Goal: Task Accomplishment & Management: Manage account settings

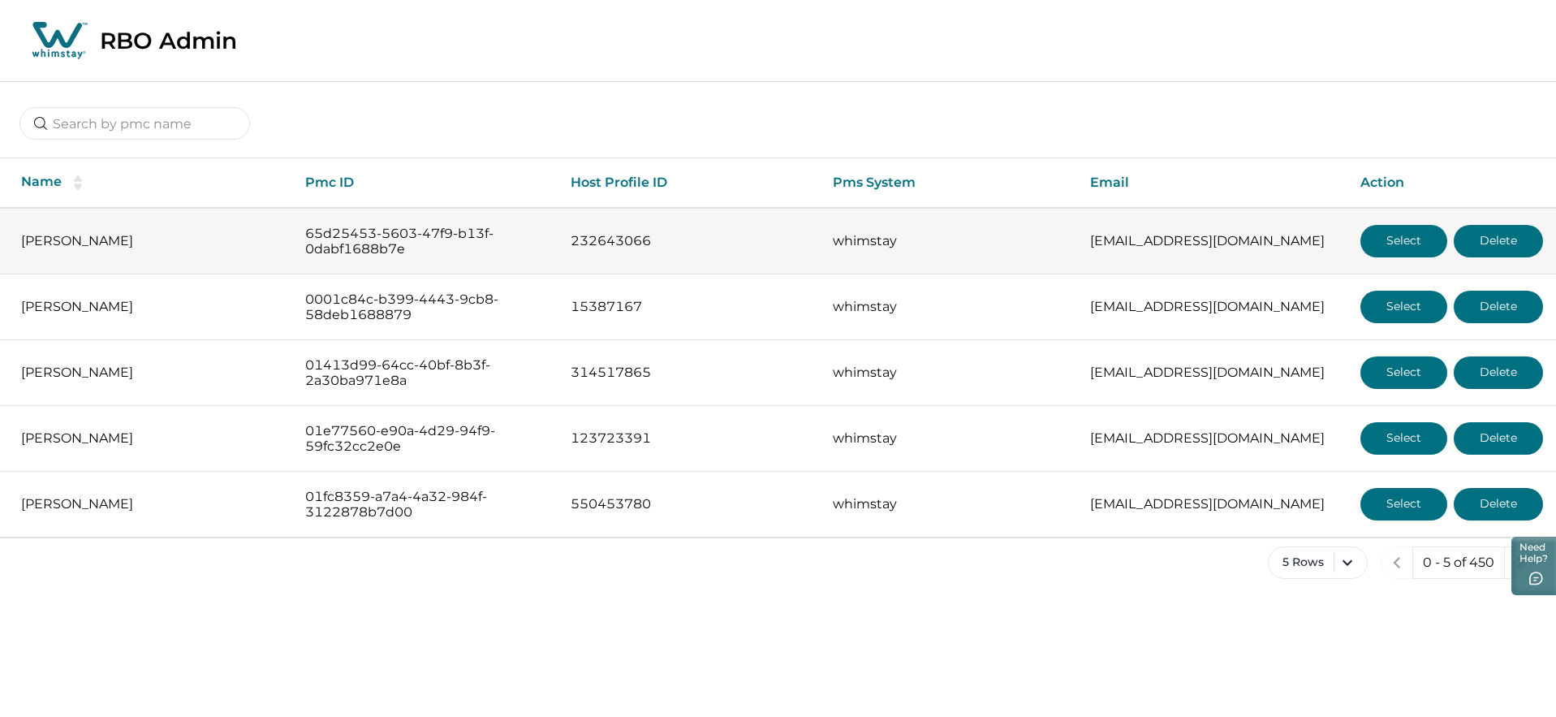
click at [1378, 235] on button "Select" at bounding box center [1403, 241] width 87 height 32
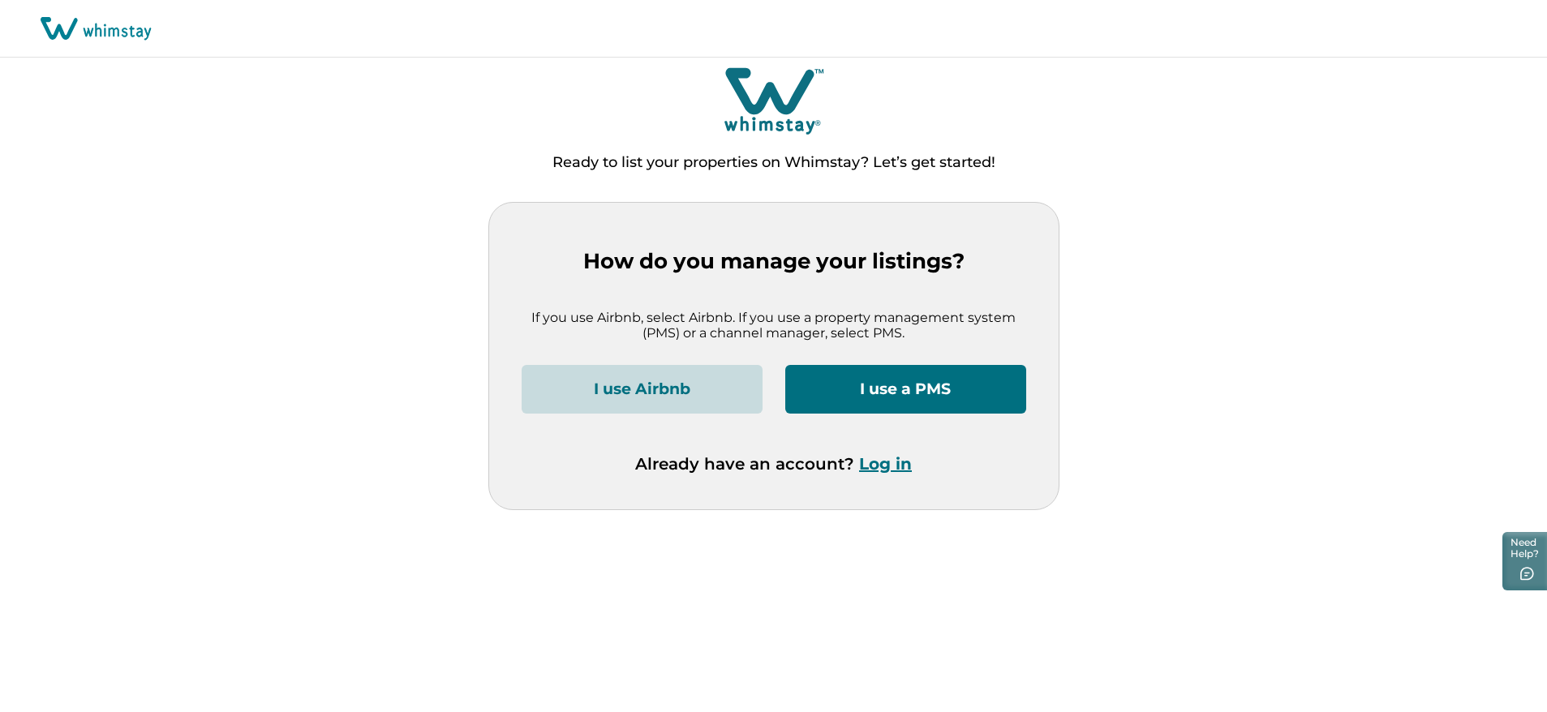
click at [876, 455] on button "Log in" at bounding box center [885, 463] width 53 height 19
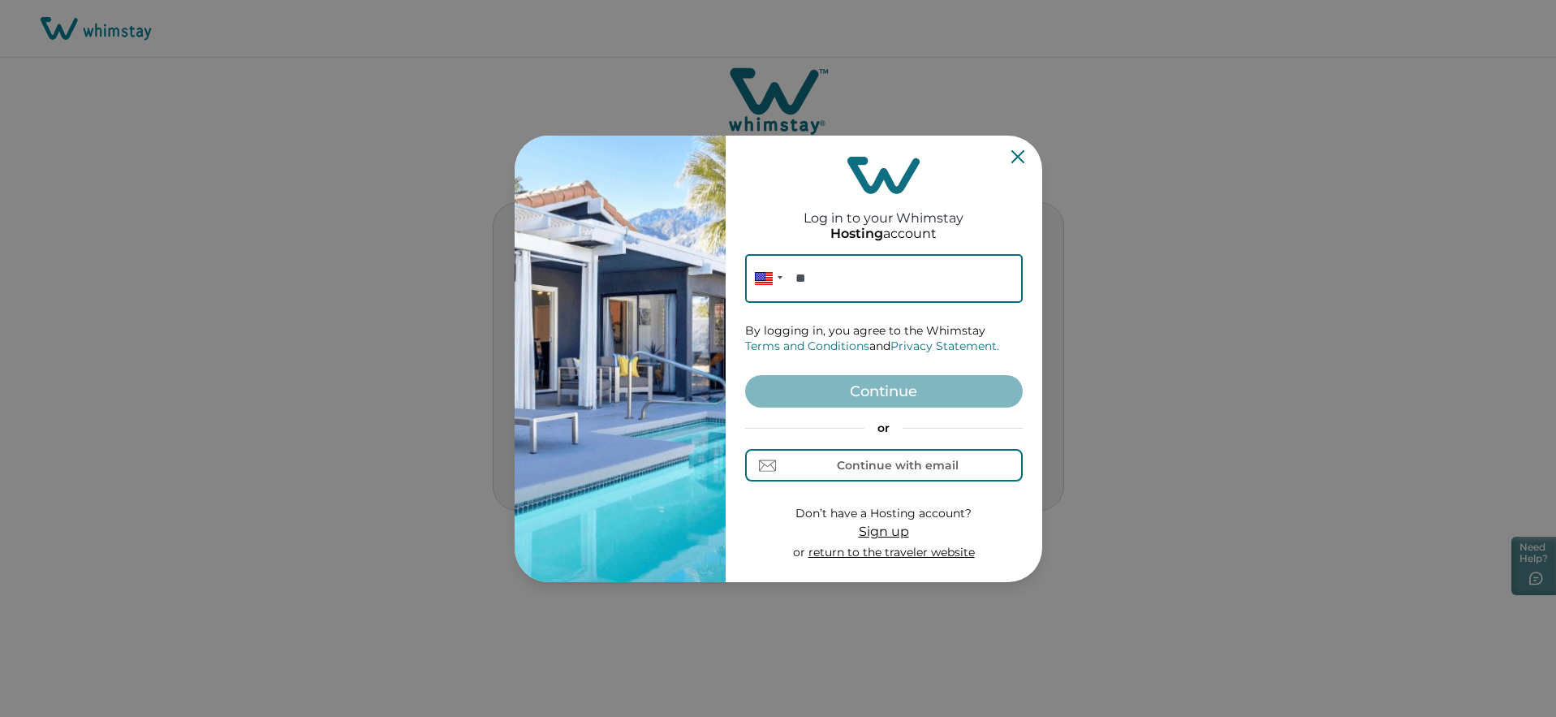
drag, startPoint x: 1014, startPoint y: 163, endPoint x: 618, endPoint y: 177, distance: 395.4
click at [1014, 163] on div "Log in to your Whimstay Hosting account Phone ** By logging in, you agree to th…" at bounding box center [884, 358] width 278 height 433
click at [849, 284] on input "**" at bounding box center [884, 278] width 278 height 49
click at [878, 279] on input "********" at bounding box center [884, 278] width 278 height 49
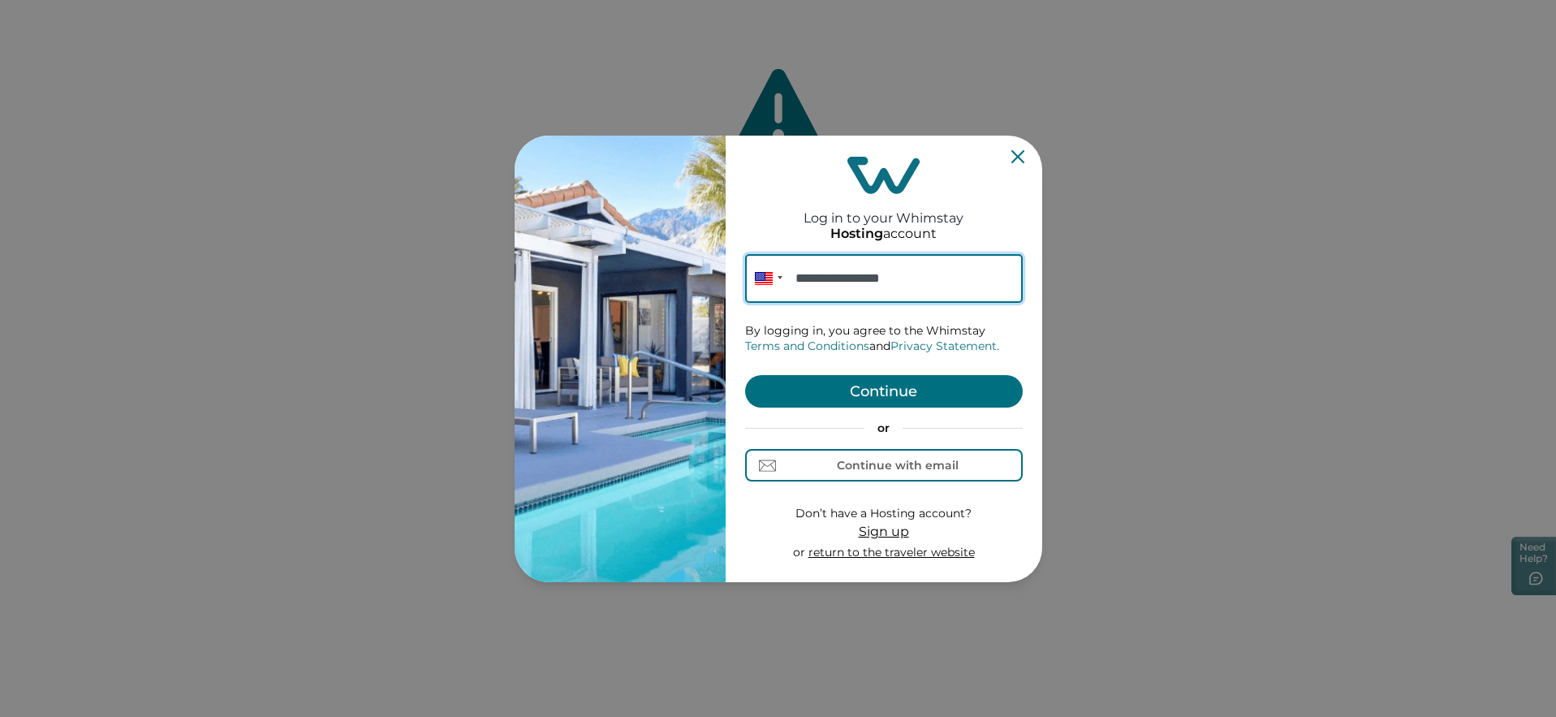
type input "**********"
click at [863, 397] on button "Continue" at bounding box center [884, 391] width 278 height 32
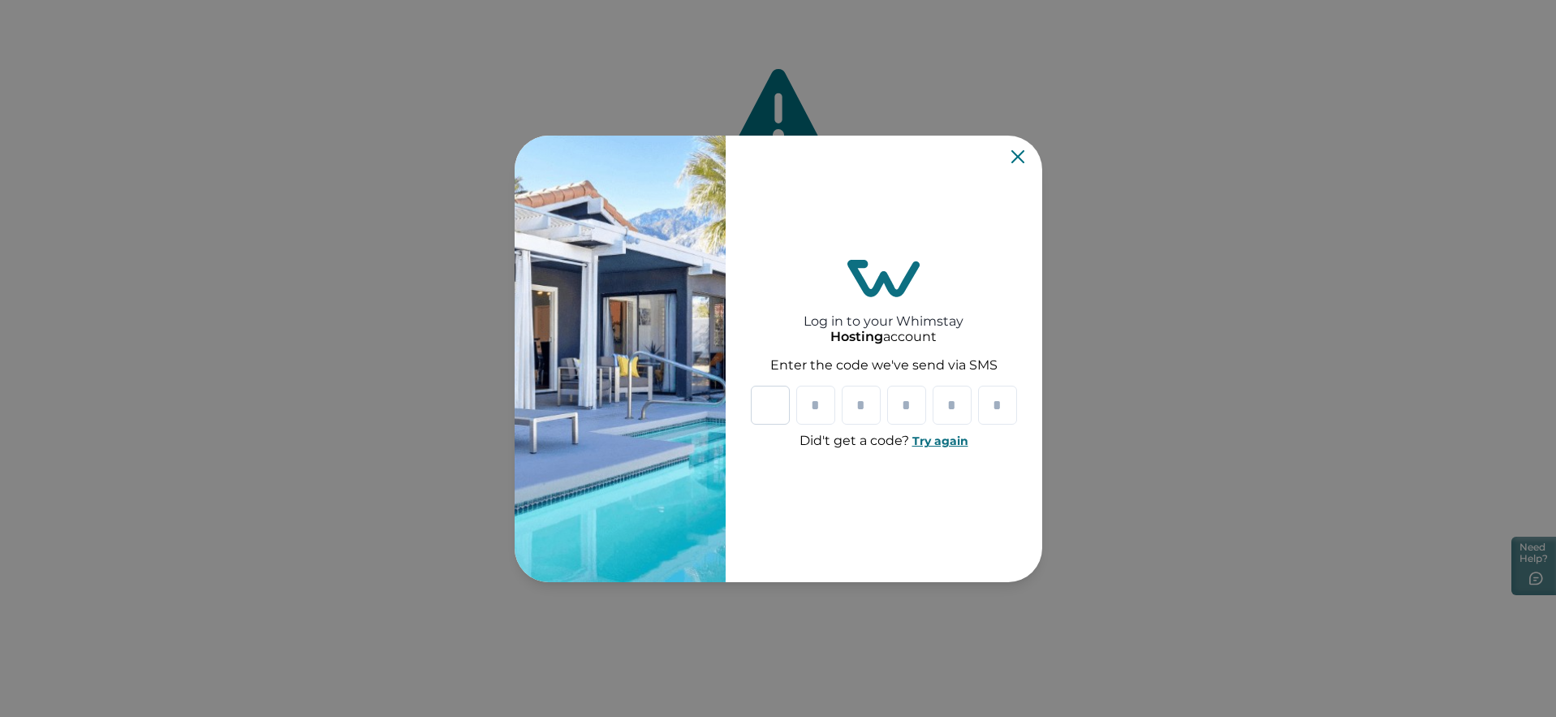
click at [773, 405] on input "Please enter your pin code" at bounding box center [770, 404] width 39 height 39
type input "*"
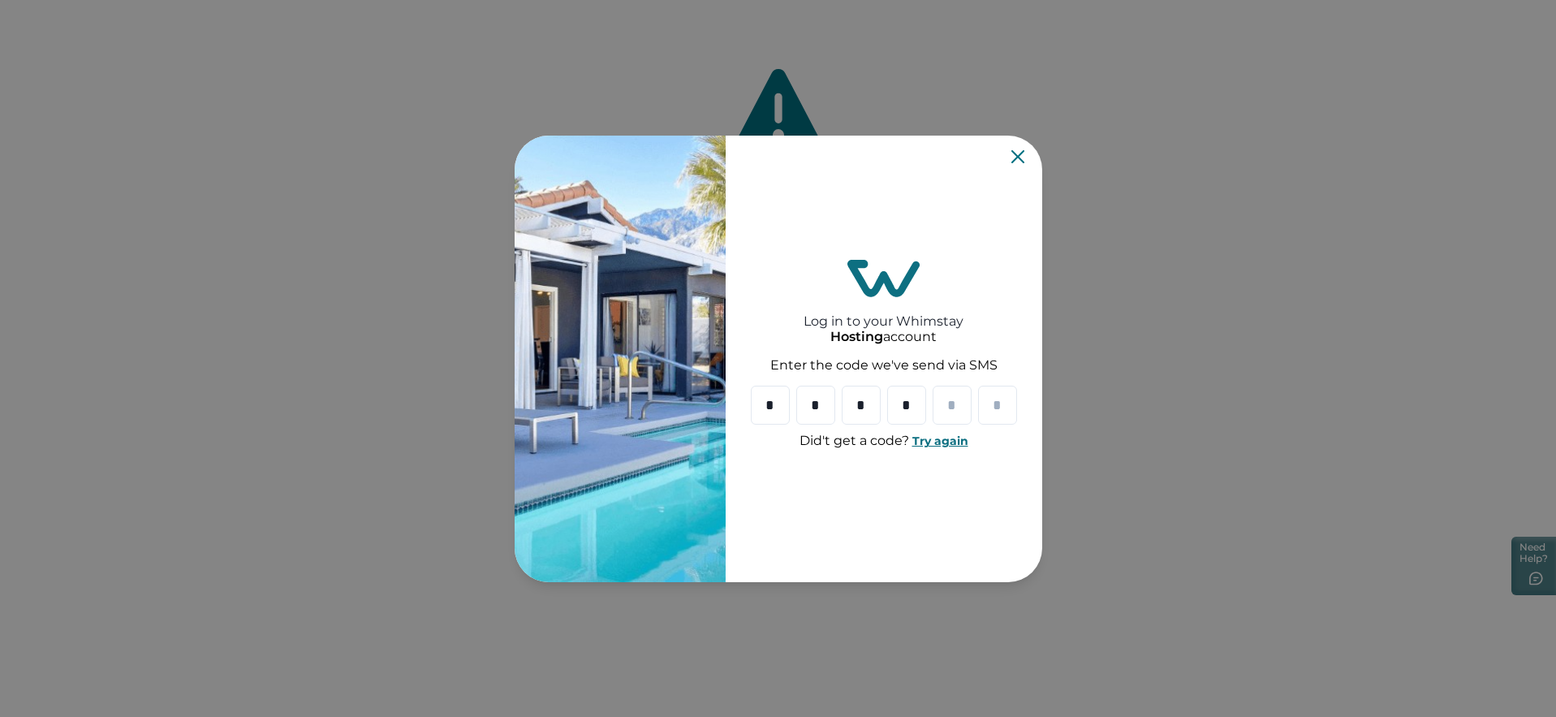
type input "*"
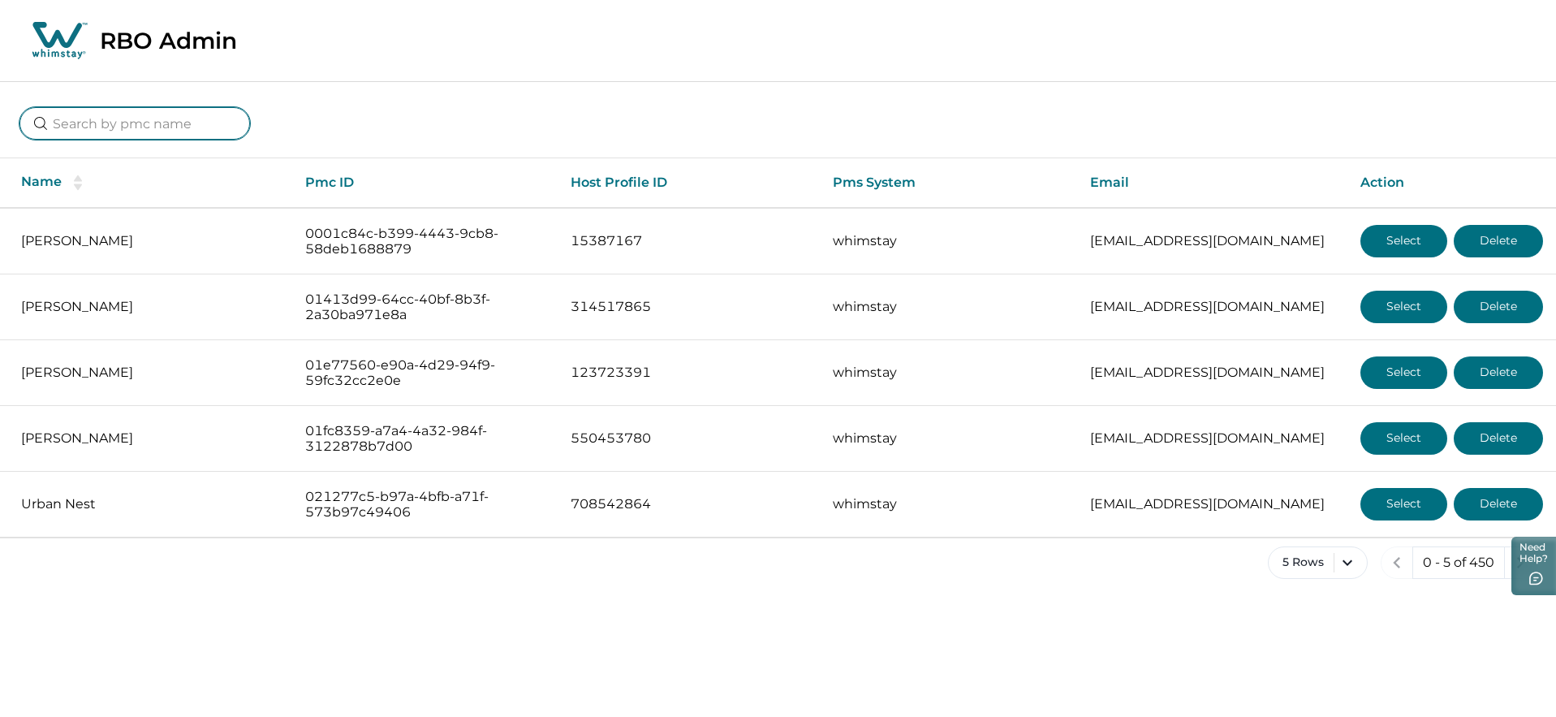
drag, startPoint x: 160, startPoint y: 106, endPoint x: 158, endPoint y: 120, distance: 13.9
click at [160, 111] on input at bounding box center [134, 123] width 230 height 32
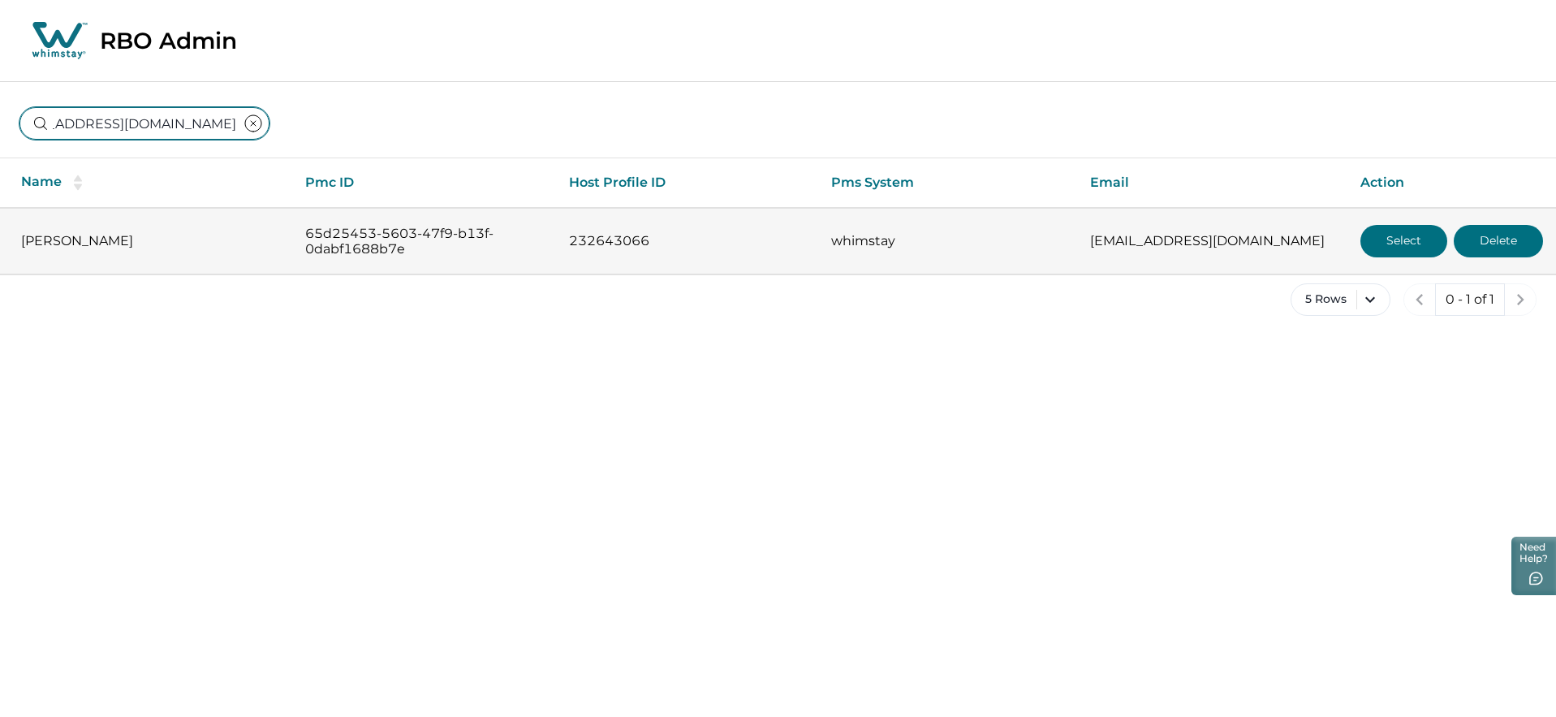
type input "[EMAIL_ADDRESS][DOMAIN_NAME]"
click at [1388, 243] on button "Select" at bounding box center [1403, 241] width 87 height 32
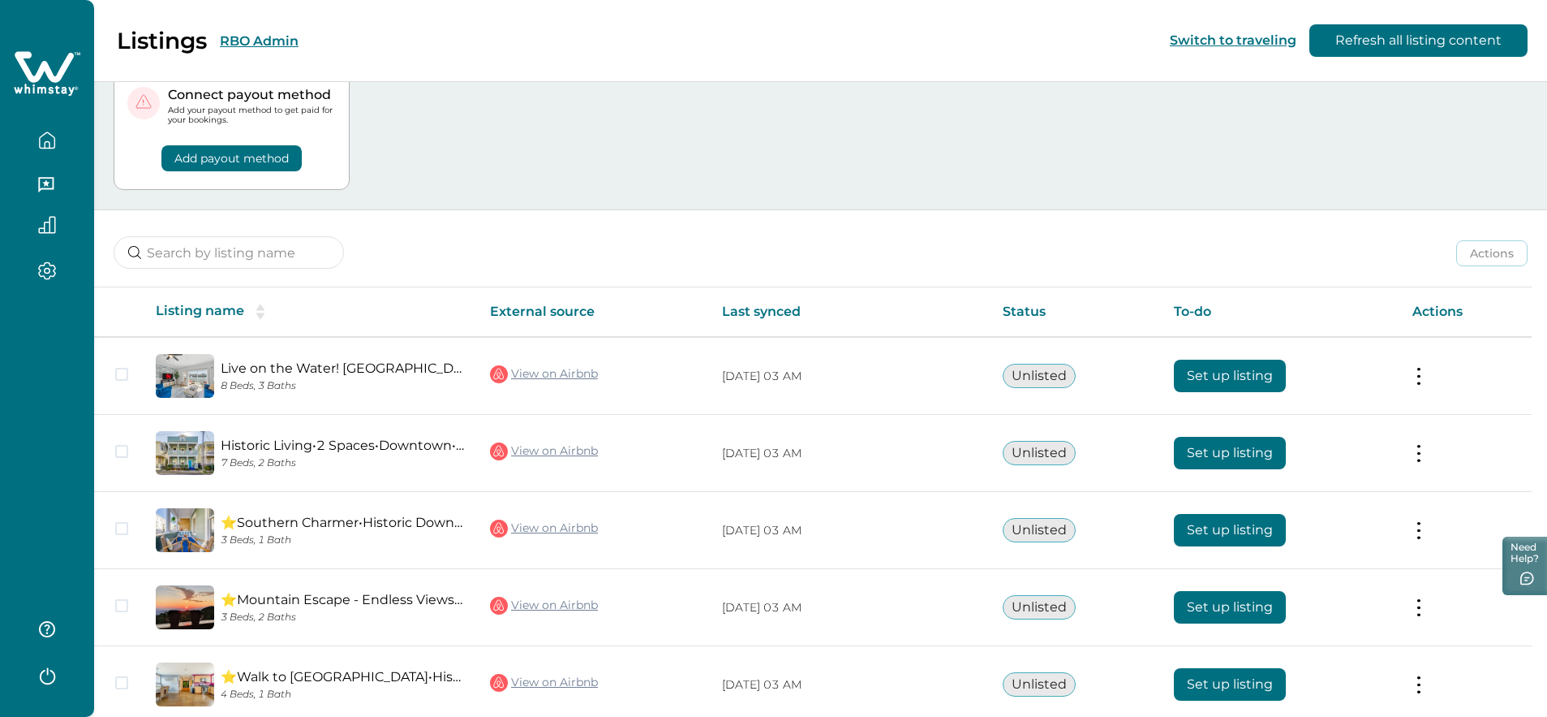
scroll to position [132, 0]
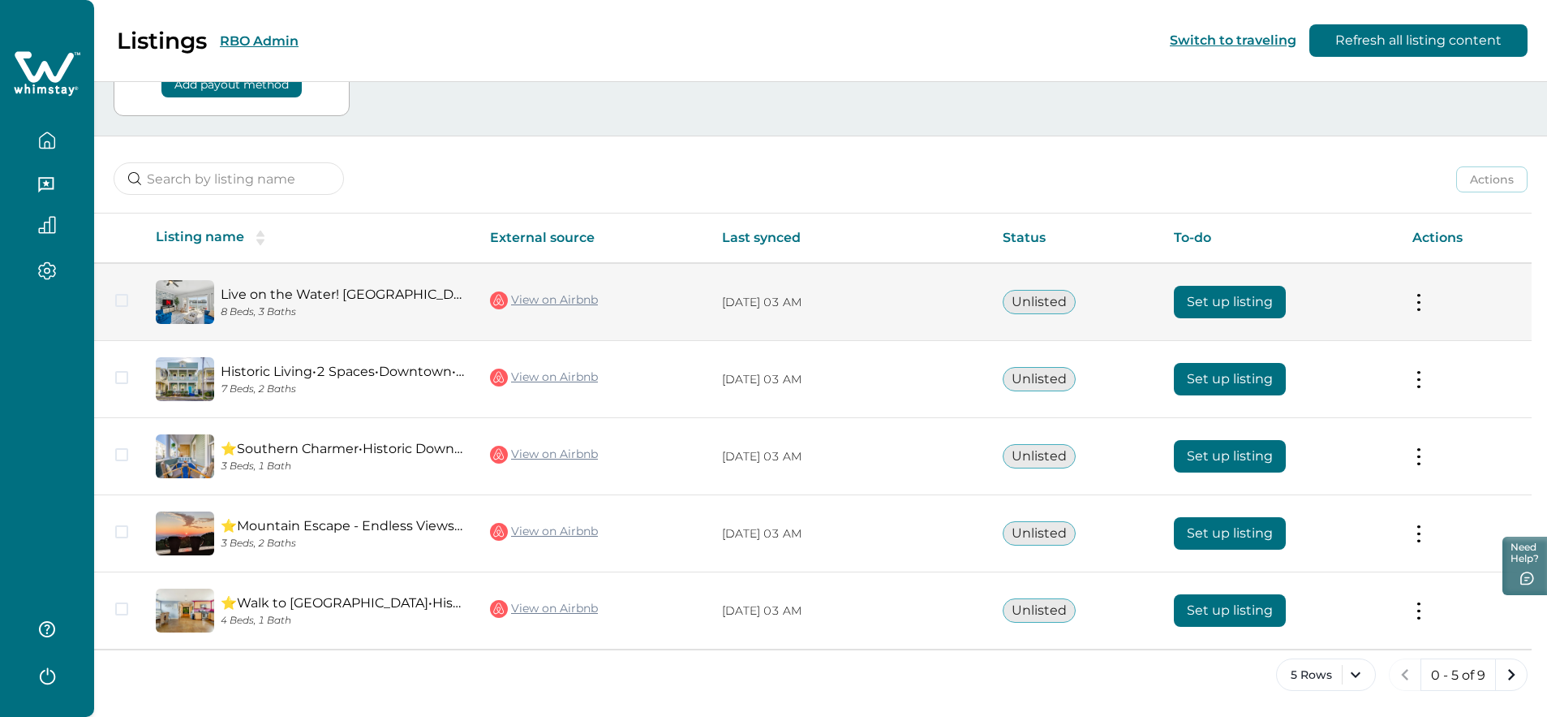
click at [1269, 304] on button "Set up listing" at bounding box center [1230, 302] width 112 height 32
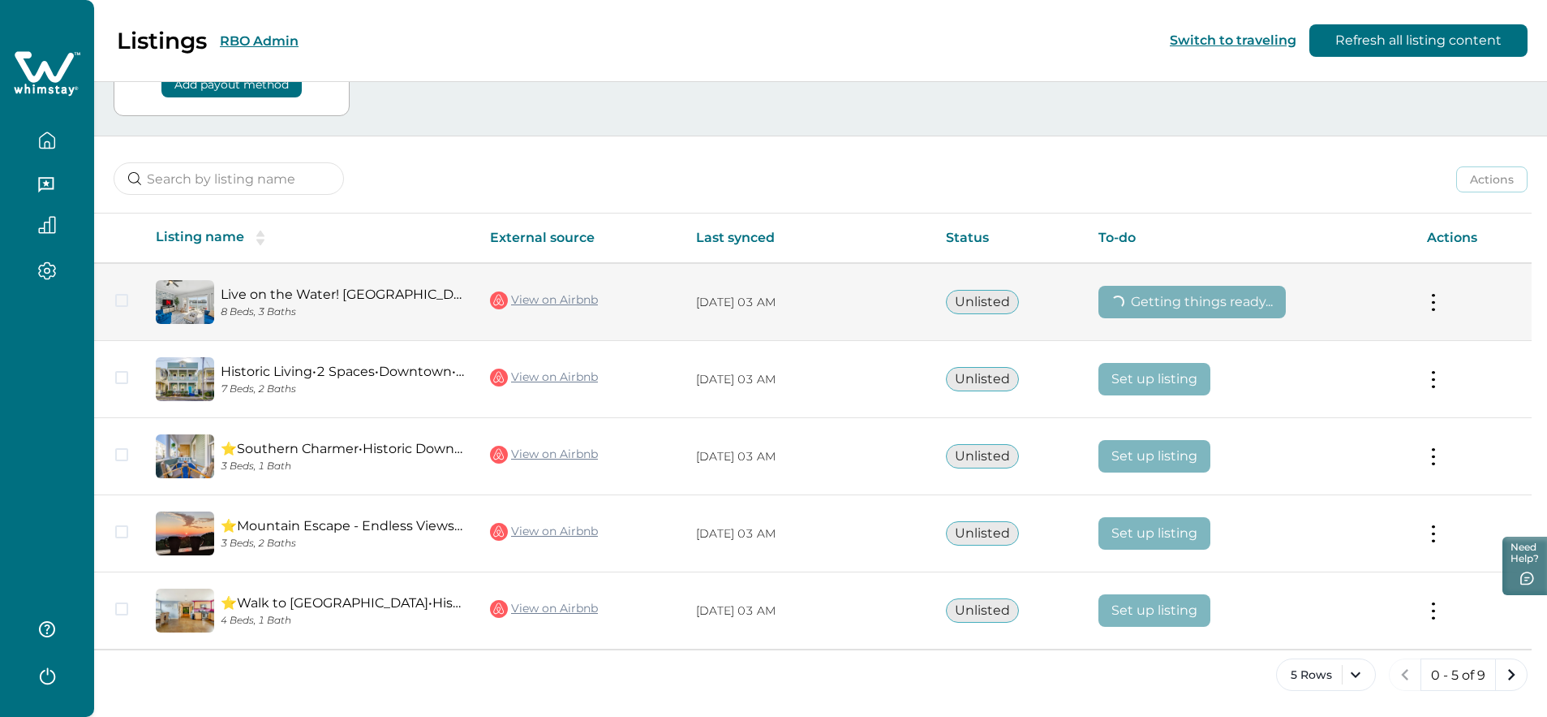
click at [1456, 303] on td "Actions View listing on Whimstay" at bounding box center [1473, 302] width 118 height 78
click at [1440, 303] on button at bounding box center [1433, 302] width 13 height 17
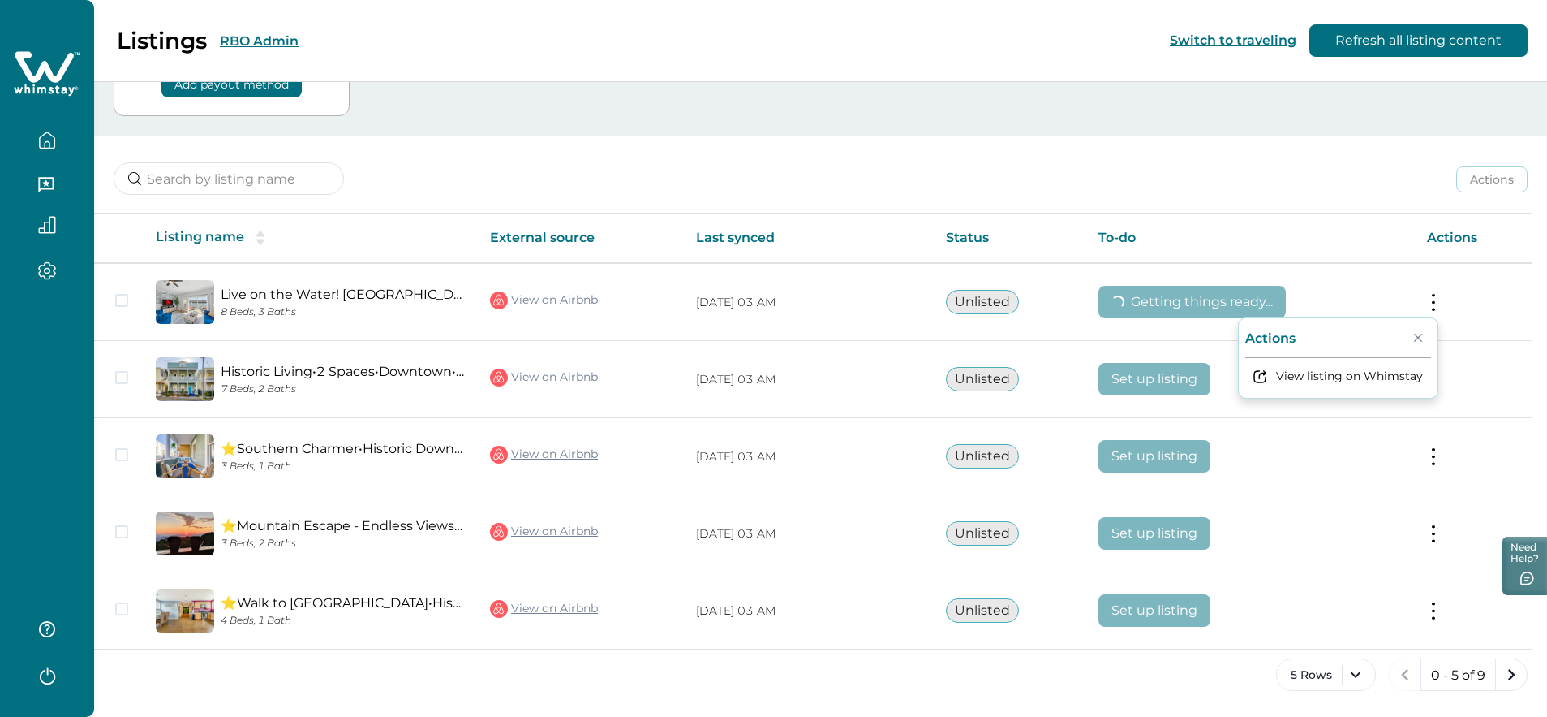
click at [1134, 205] on div "Actions Actions Publish listing Unlist listing Listing name External source Las…" at bounding box center [820, 426] width 1453 height 580
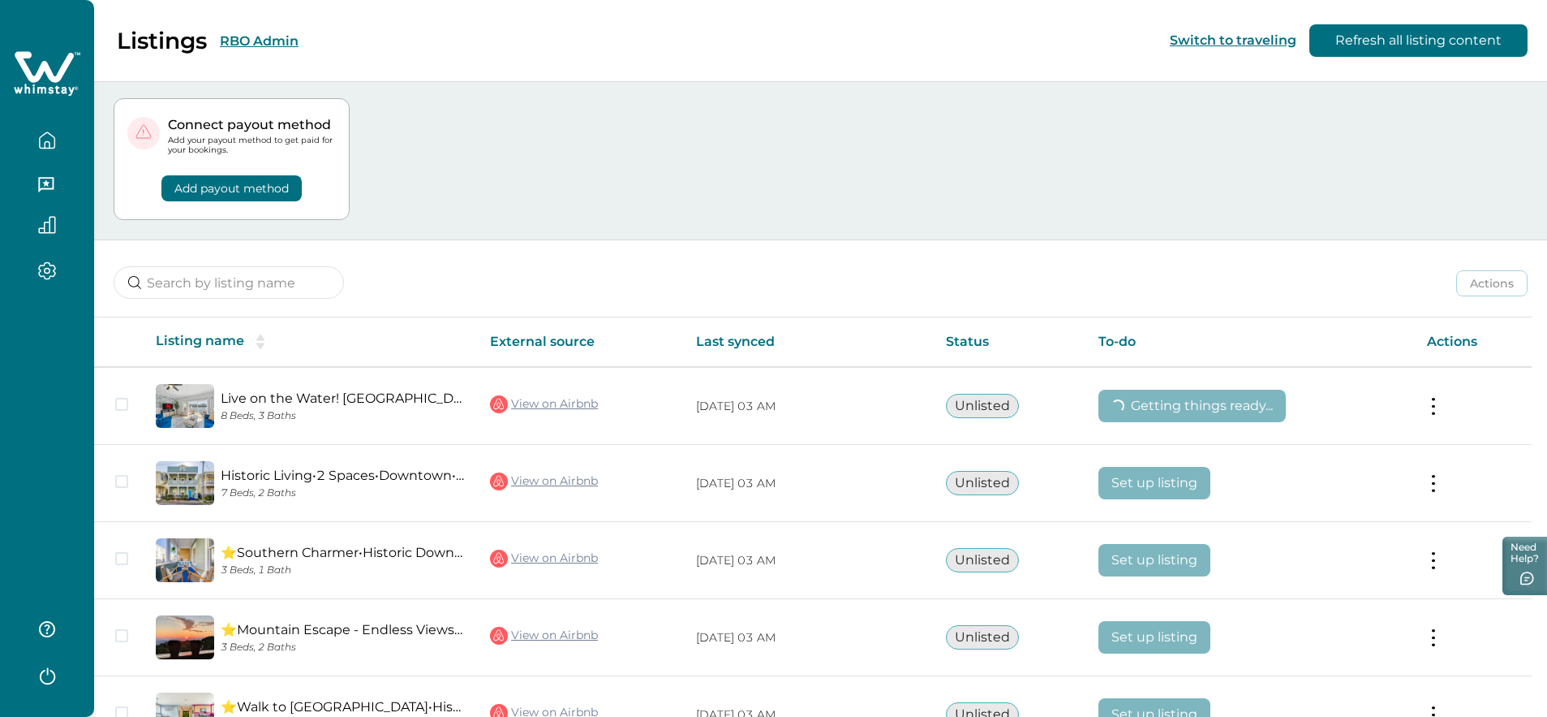
scroll to position [28, 0]
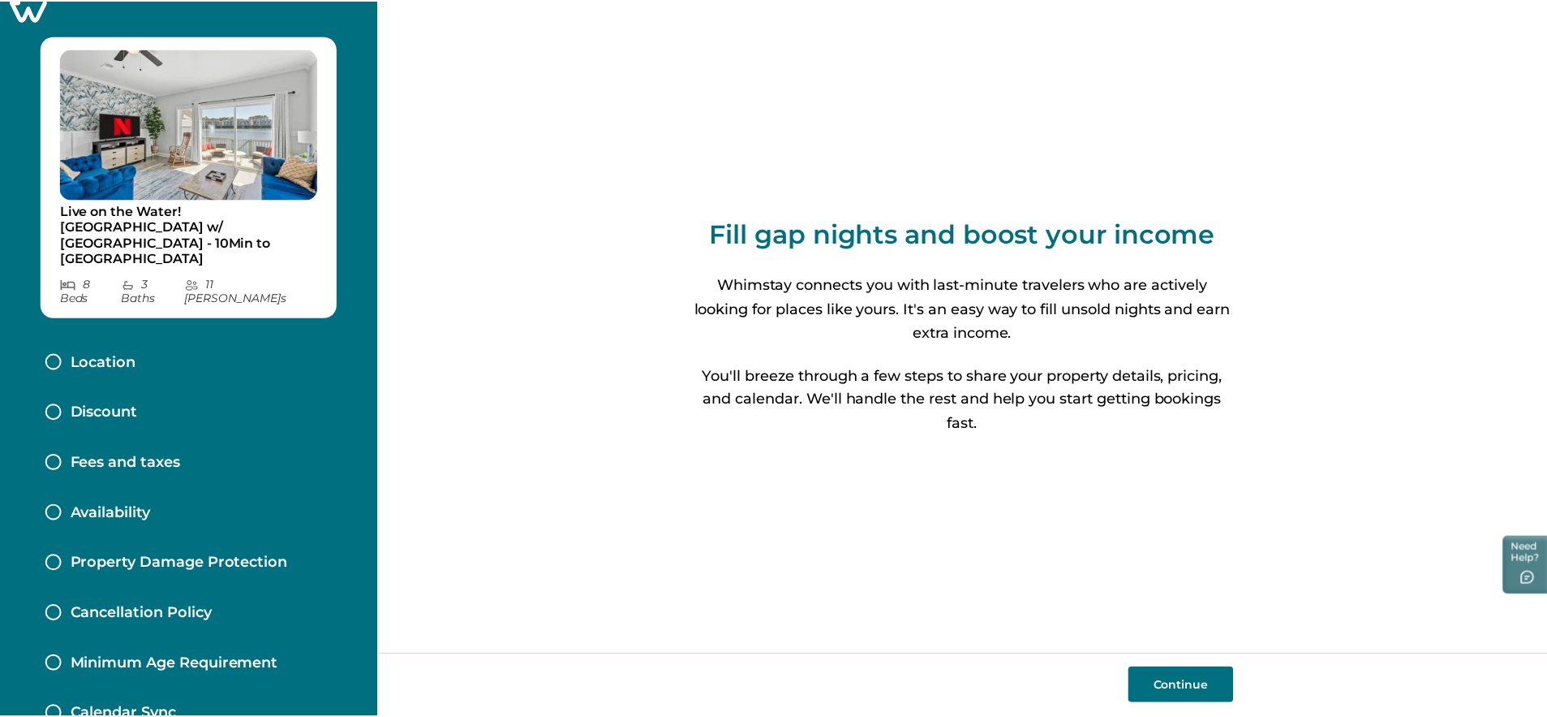
scroll to position [29, 0]
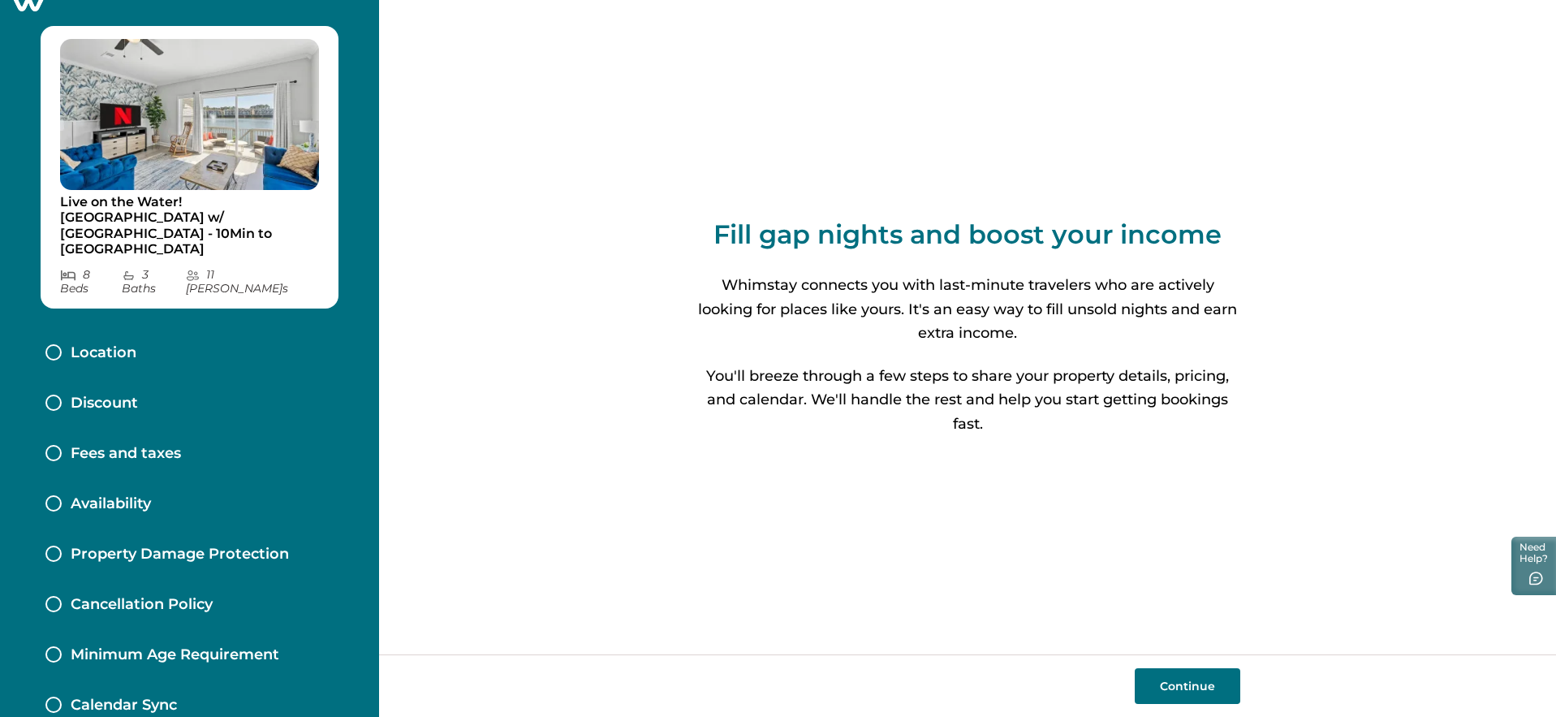
click at [28, 13] on div "Live on the Water! [GEOGRAPHIC_DATA] w/ Patio - 10Min to [GEOGRAPHIC_DATA] 8 Be…" at bounding box center [189, 358] width 379 height 717
click at [26, 16] on div "Live on the Water! [GEOGRAPHIC_DATA] w/ Patio - 10Min to [GEOGRAPHIC_DATA] 8 Be…" at bounding box center [189, 358] width 379 height 717
click at [27, 10] on icon at bounding box center [28, 0] width 37 height 23
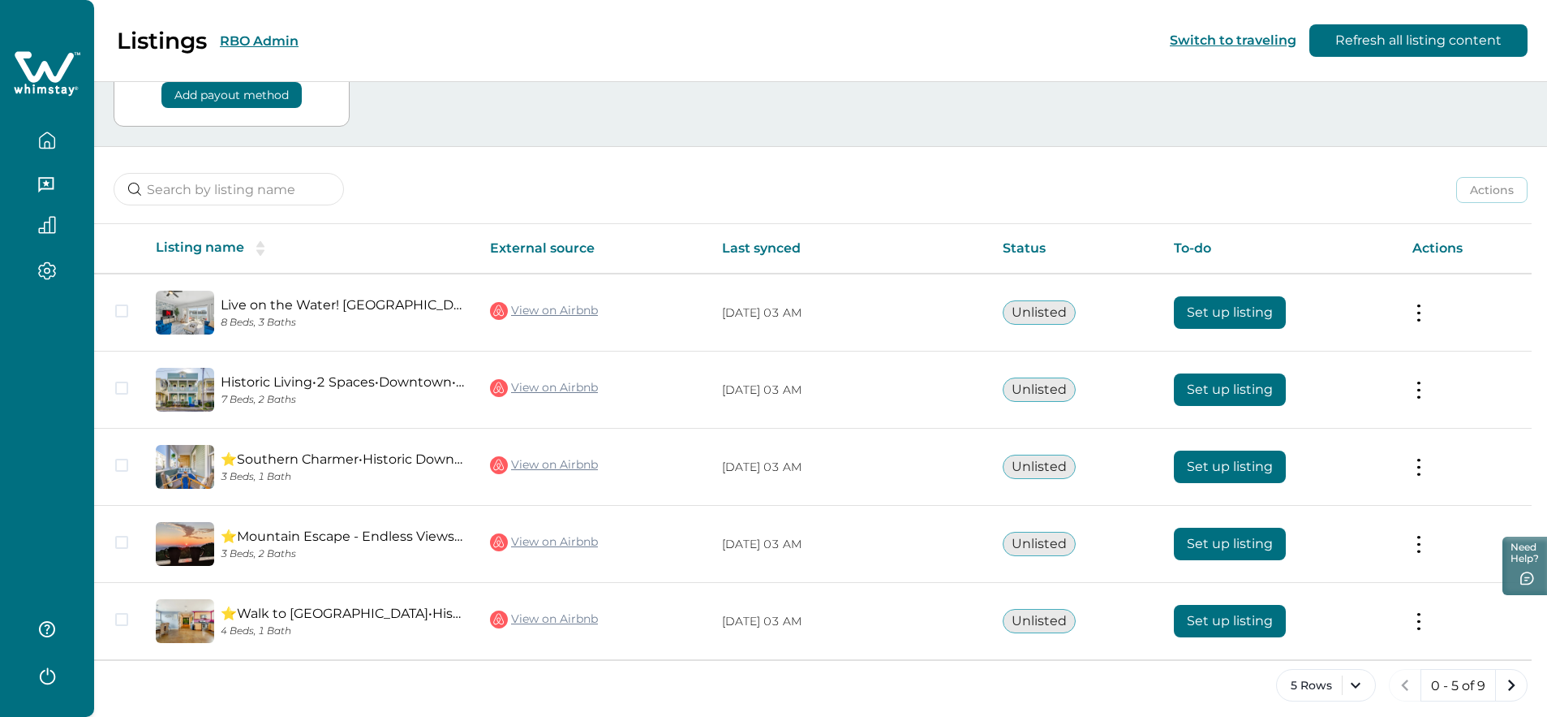
scroll to position [129, 0]
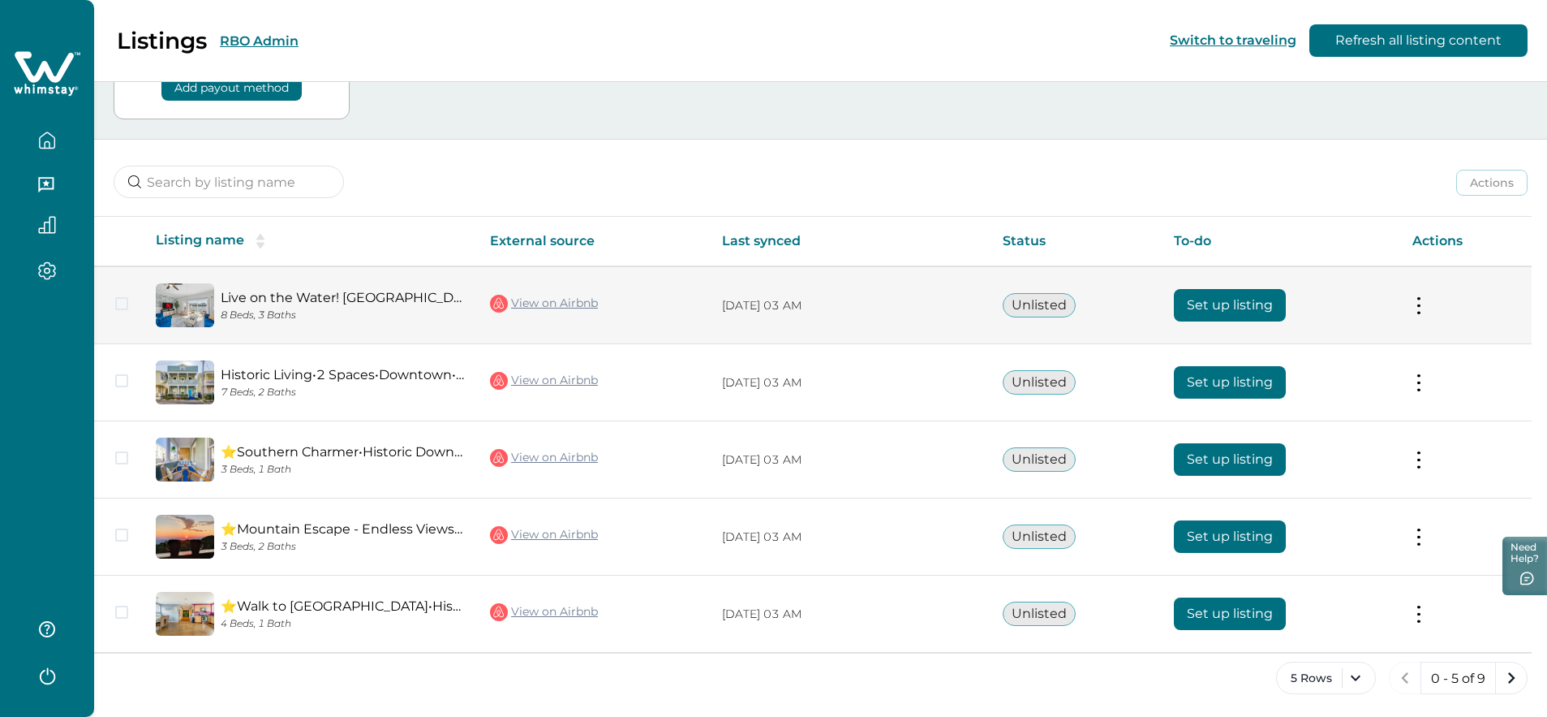
click at [1424, 300] on button at bounding box center [1419, 305] width 13 height 17
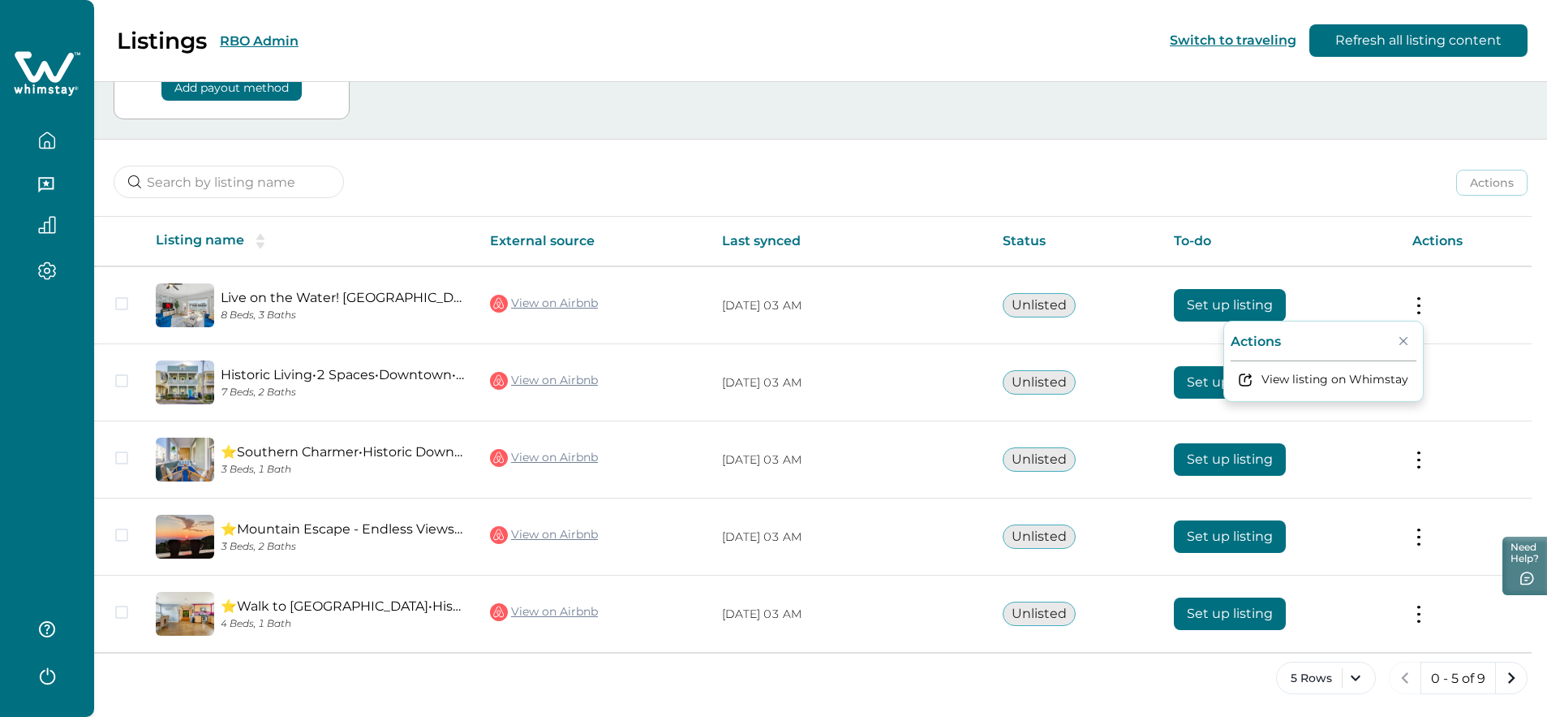
click at [1275, 212] on div "Actions Actions Publish listing Unlist listing Listing name External source Las…" at bounding box center [820, 430] width 1453 height 580
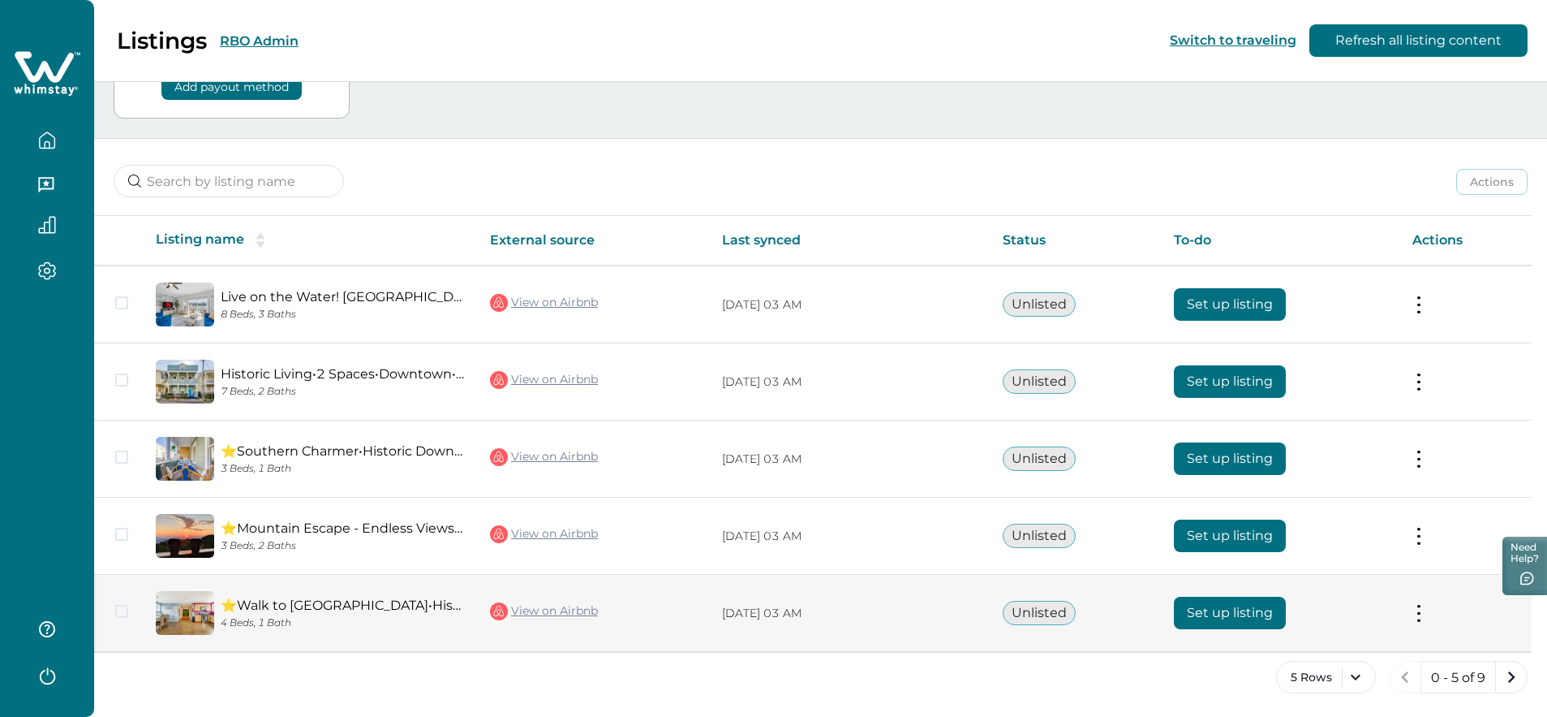
scroll to position [132, 0]
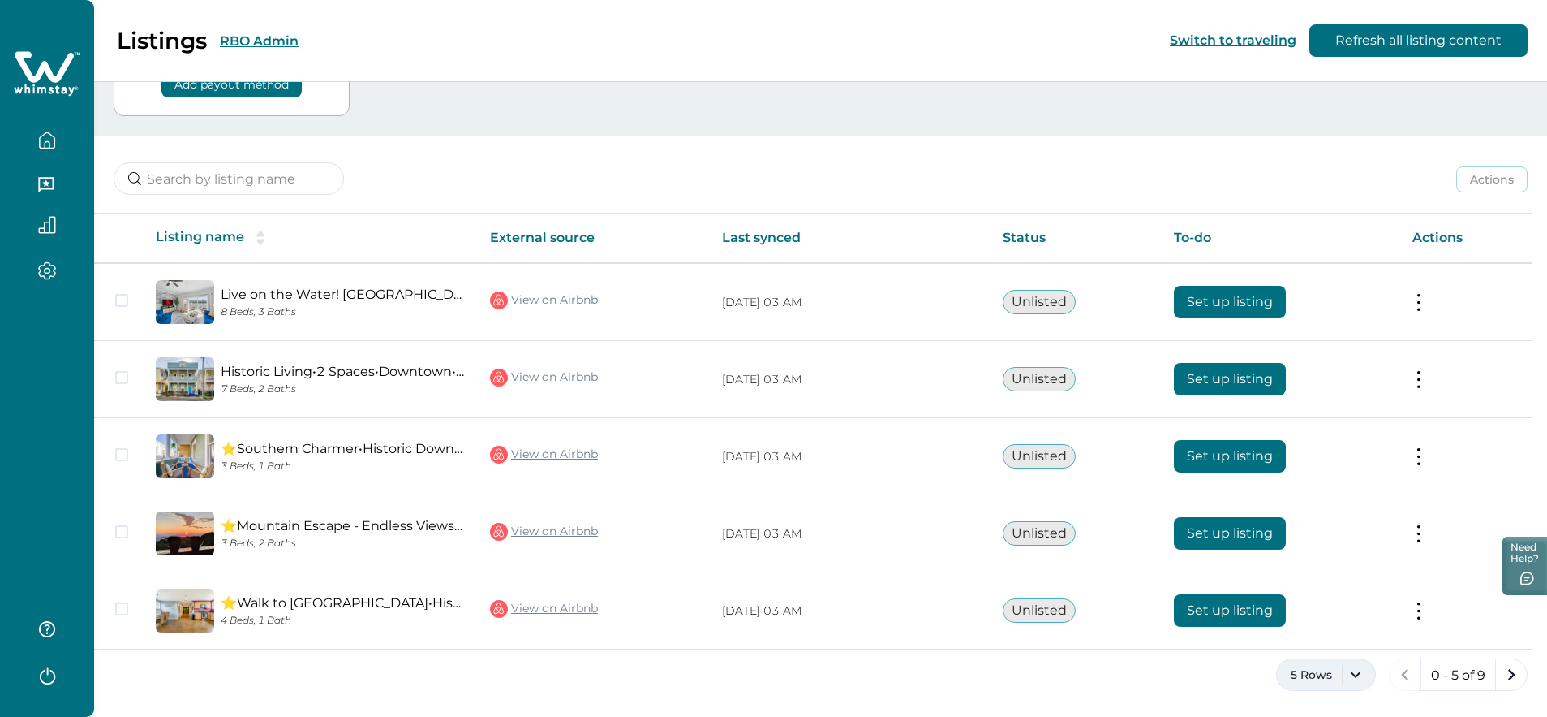
click at [1327, 676] on button "5 Rows" at bounding box center [1326, 674] width 100 height 32
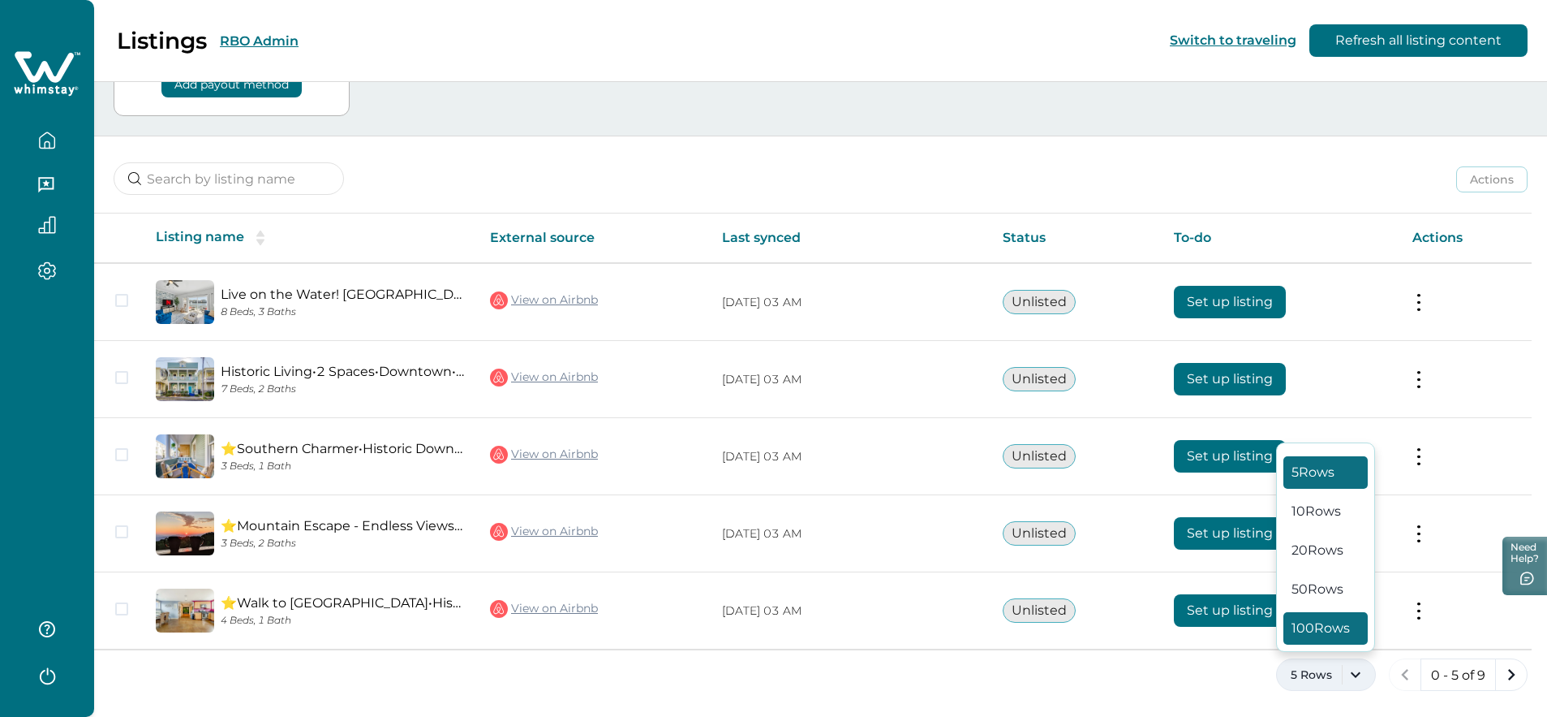
click at [1311, 629] on button "100 Rows" at bounding box center [1326, 628] width 84 height 32
